Goal: Task Accomplishment & Management: Complete application form

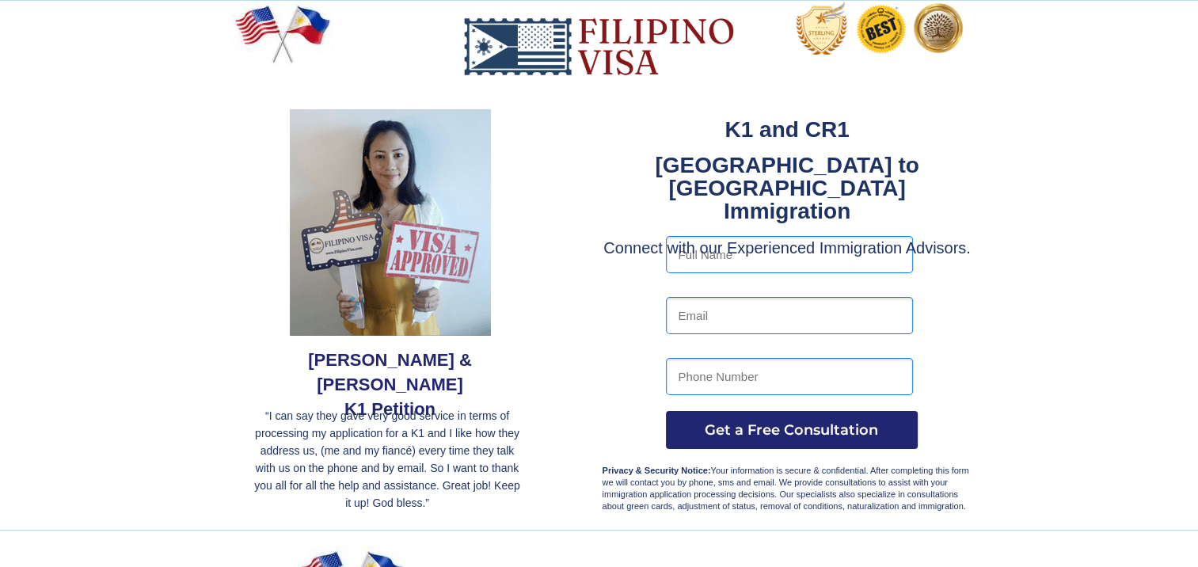
click at [741, 257] on input "text" at bounding box center [789, 254] width 247 height 37
type input "[PERSON_NAME]"
type input "[EMAIL_ADDRESS][DOMAIN_NAME]"
type input "5592704222"
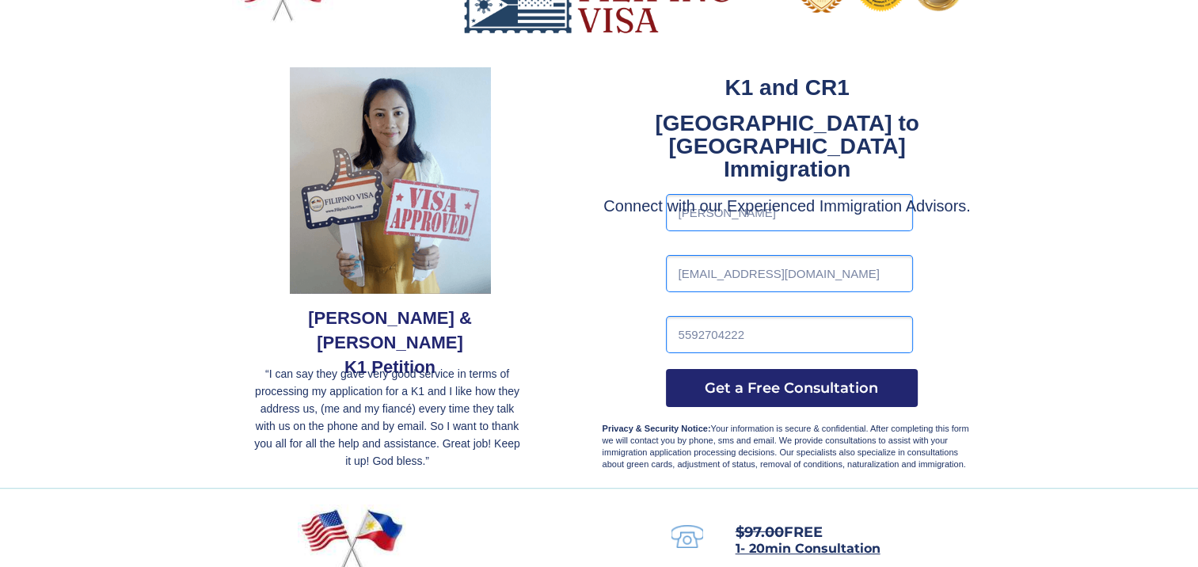
scroll to position [79, 0]
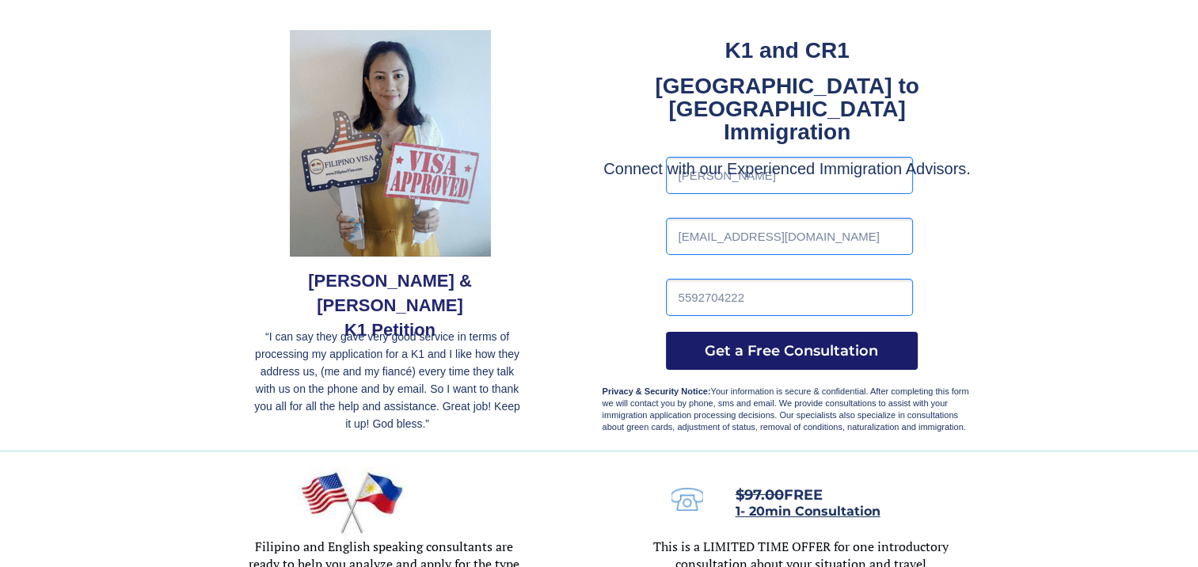
click at [840, 348] on span "Get a Free Consultation" at bounding box center [792, 350] width 252 height 17
